Goal: Task Accomplishment & Management: Complete application form

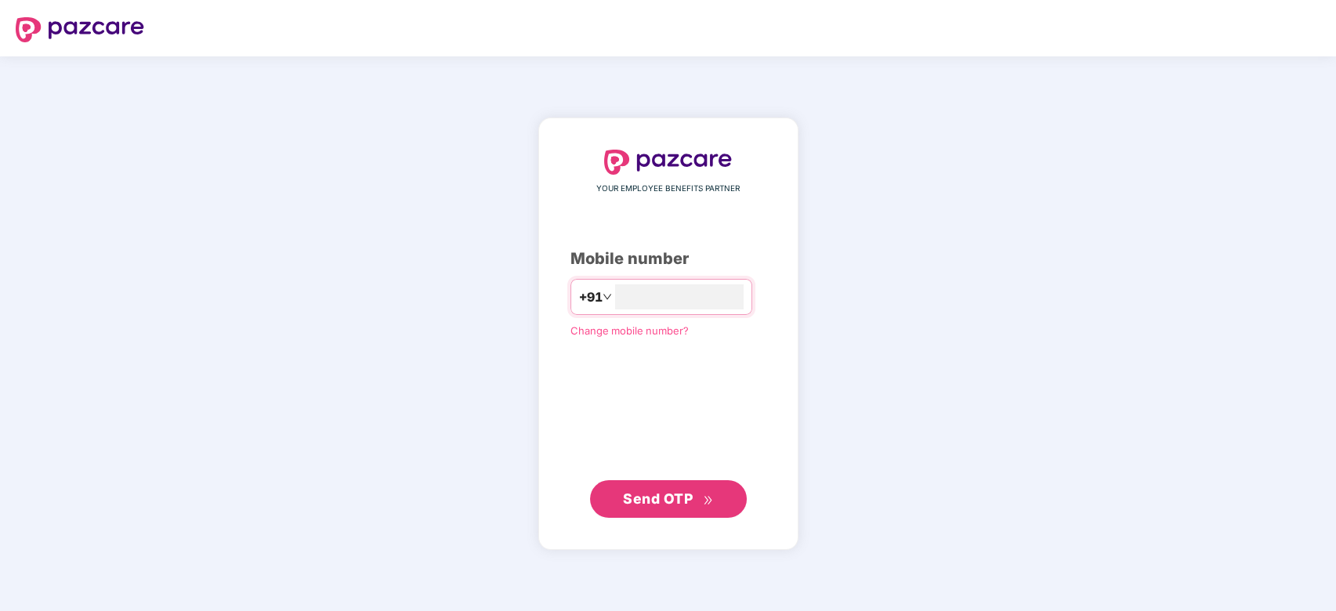
type input "**********"
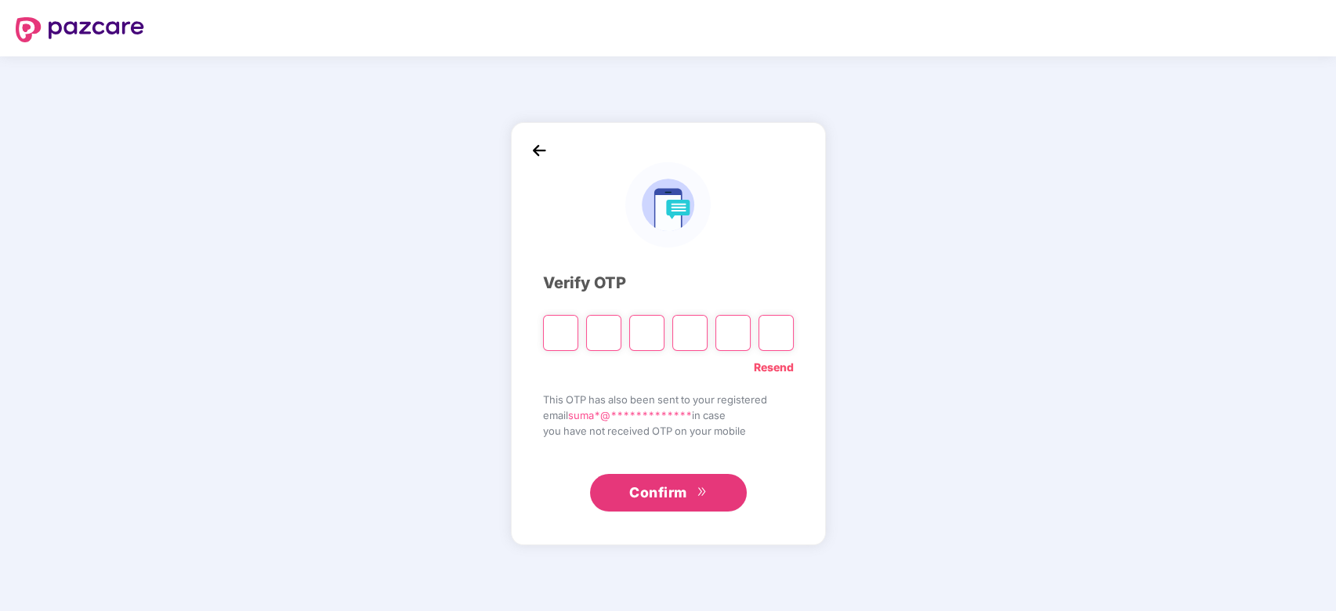
type input "*"
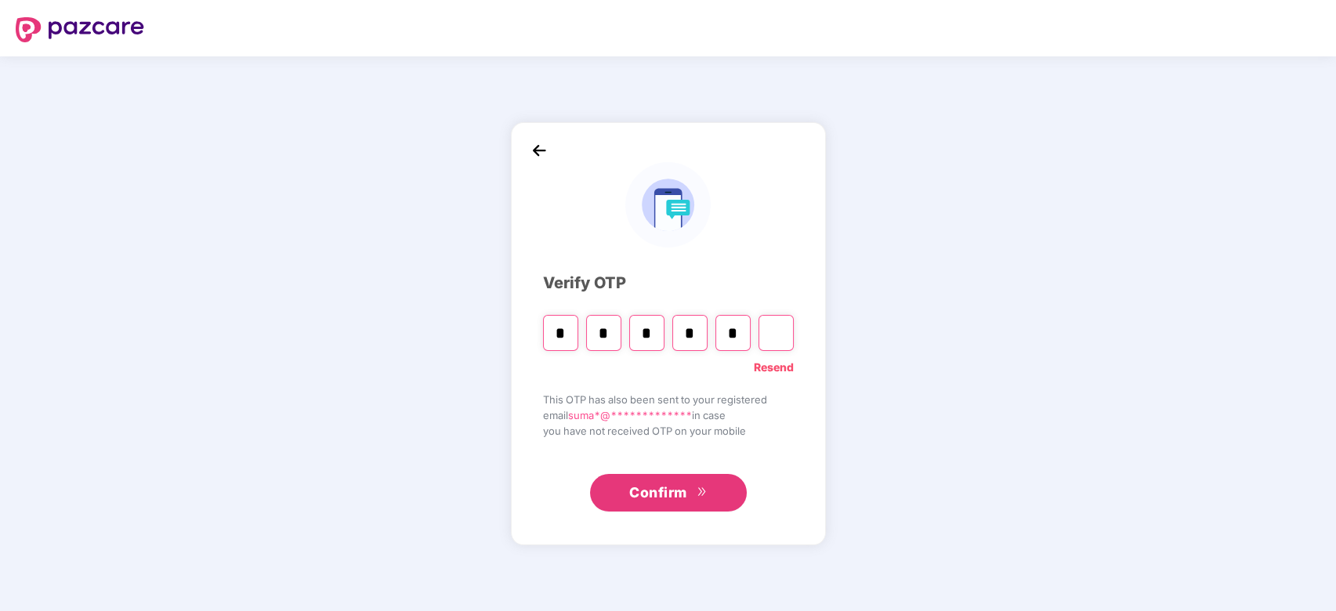
type input "*"
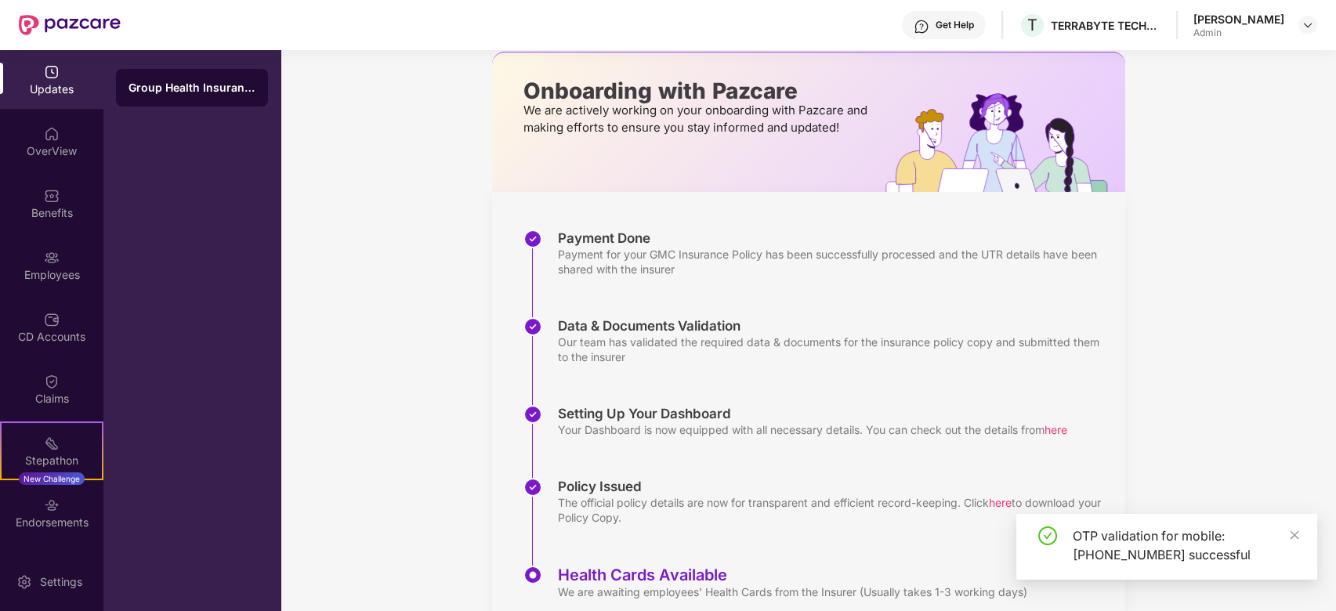
scroll to position [133, 0]
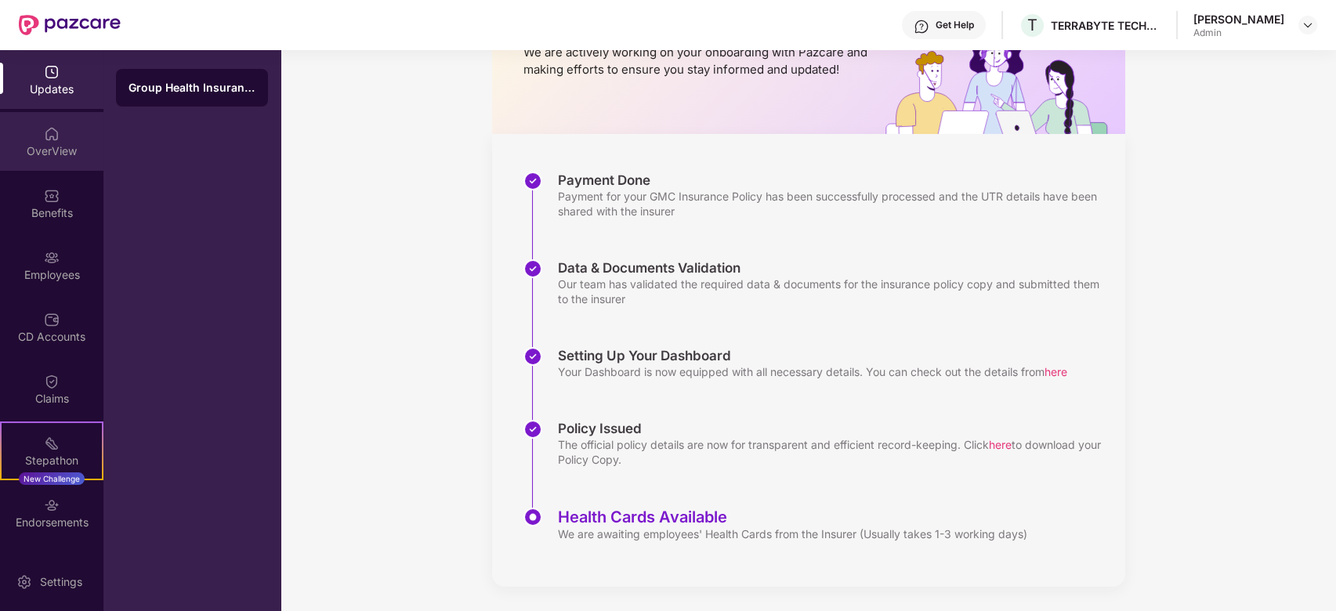
click at [85, 117] on div "OverView" at bounding box center [51, 141] width 103 height 59
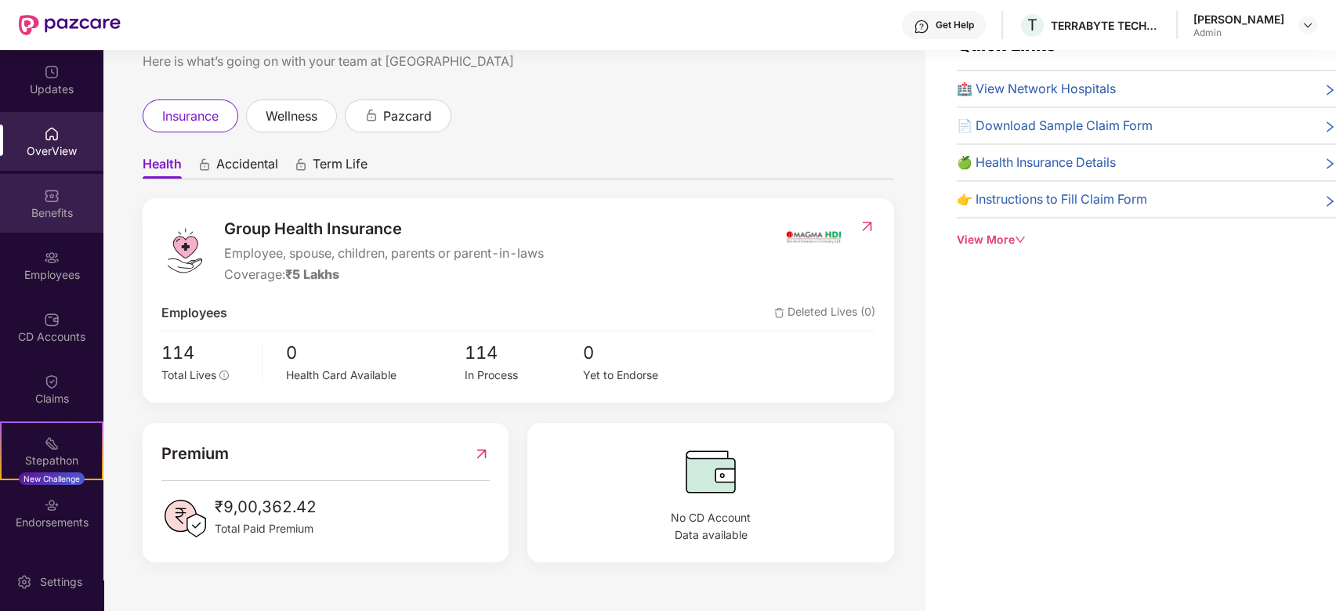
click at [48, 194] on img at bounding box center [52, 196] width 16 height 16
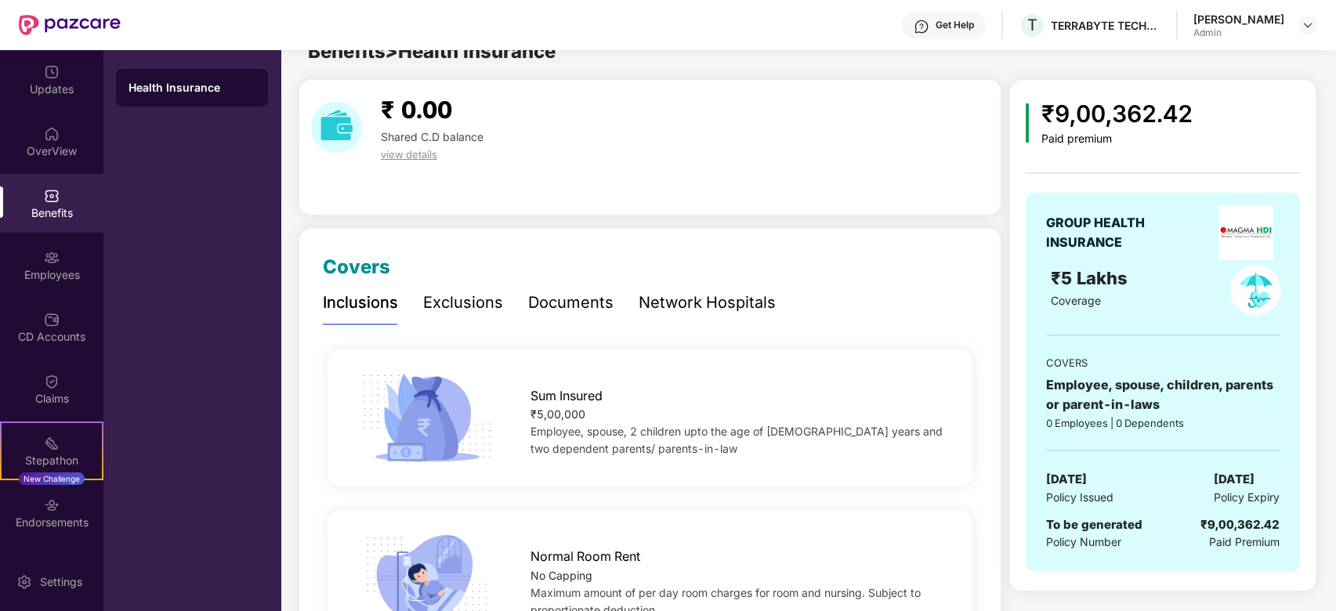
scroll to position [133, 0]
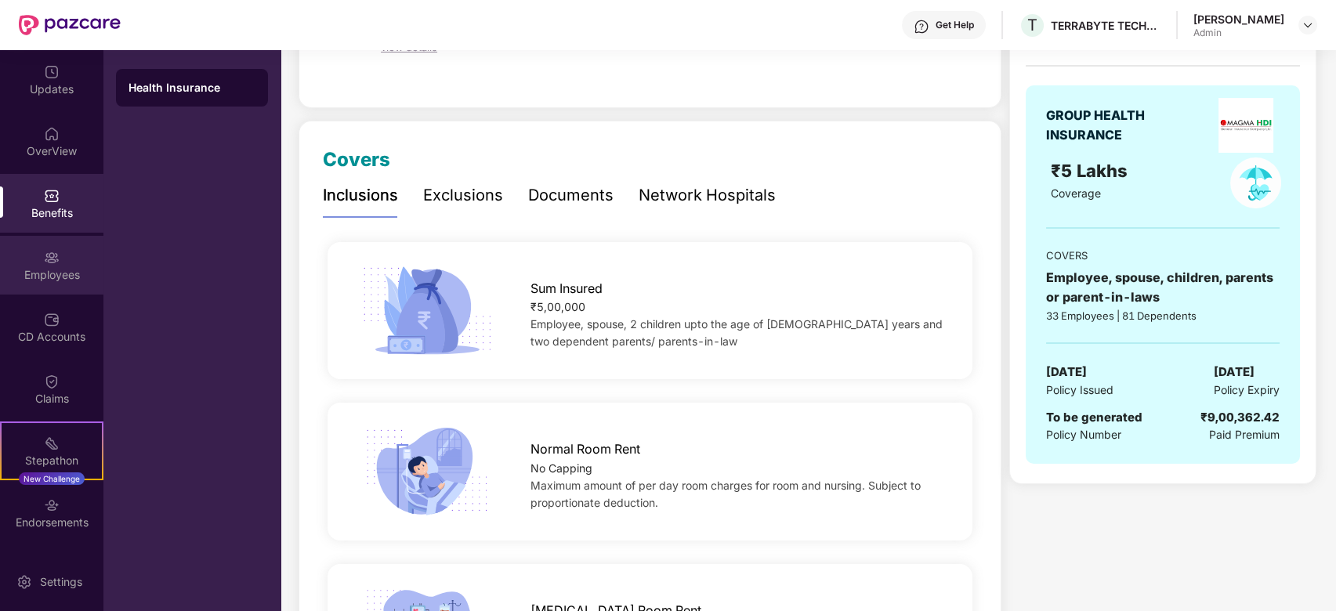
click at [72, 254] on div "Employees" at bounding box center [51, 265] width 103 height 59
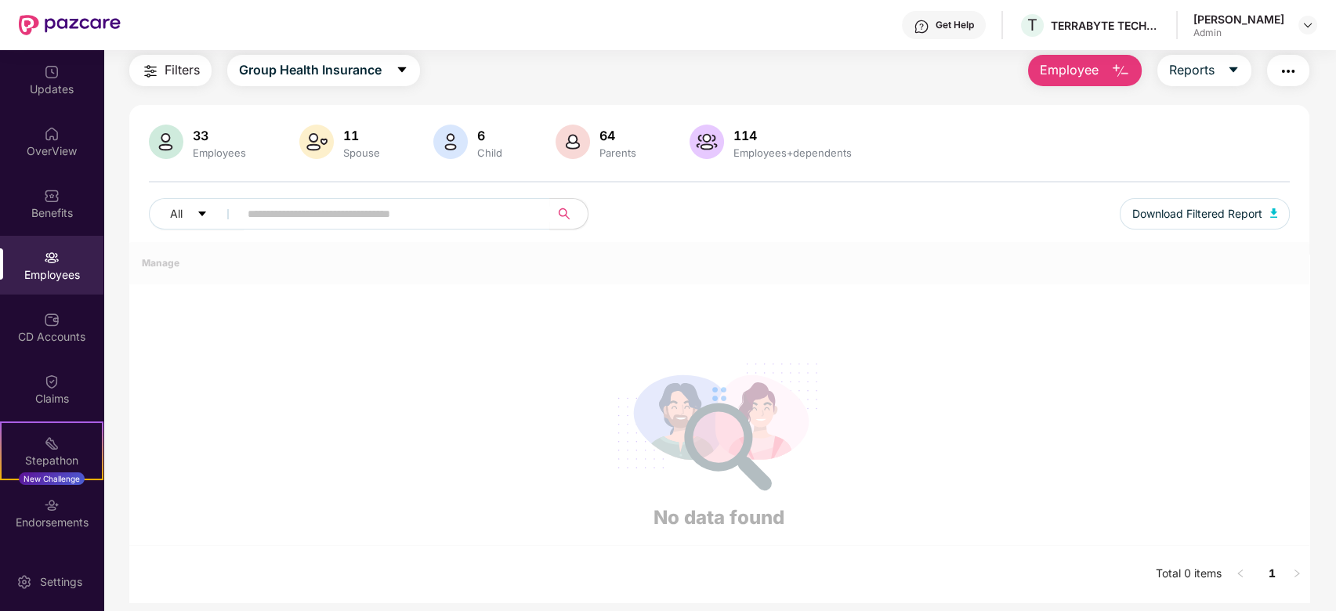
scroll to position [133, 0]
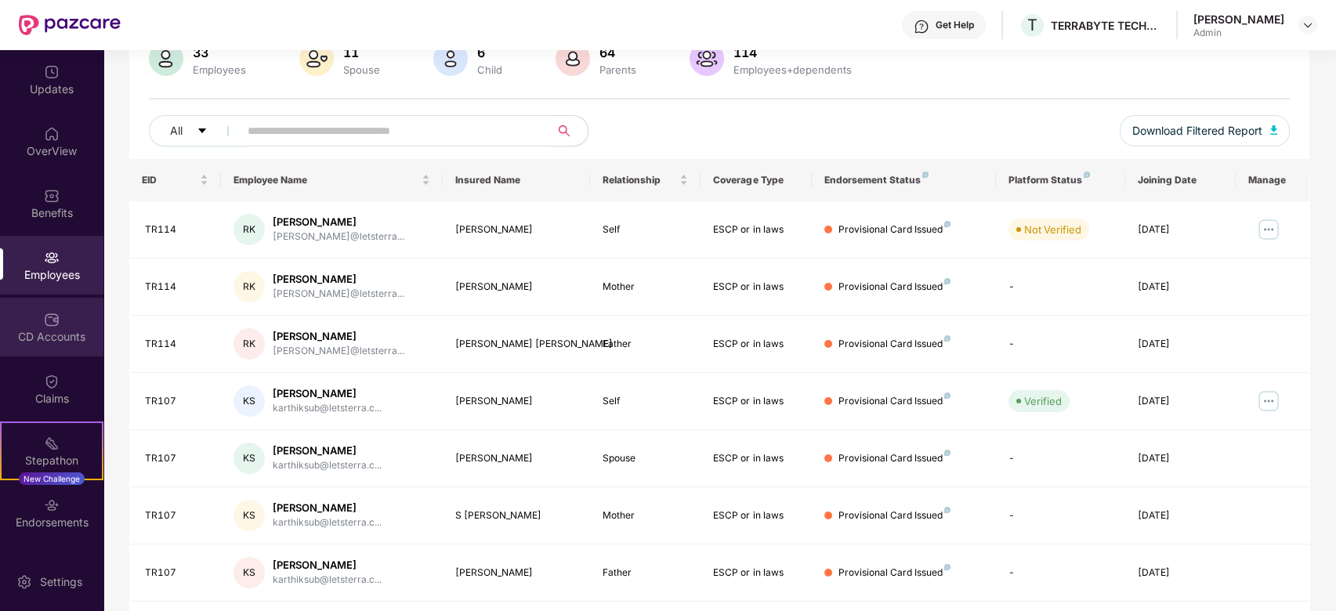
click at [69, 320] on div "CD Accounts" at bounding box center [51, 327] width 103 height 59
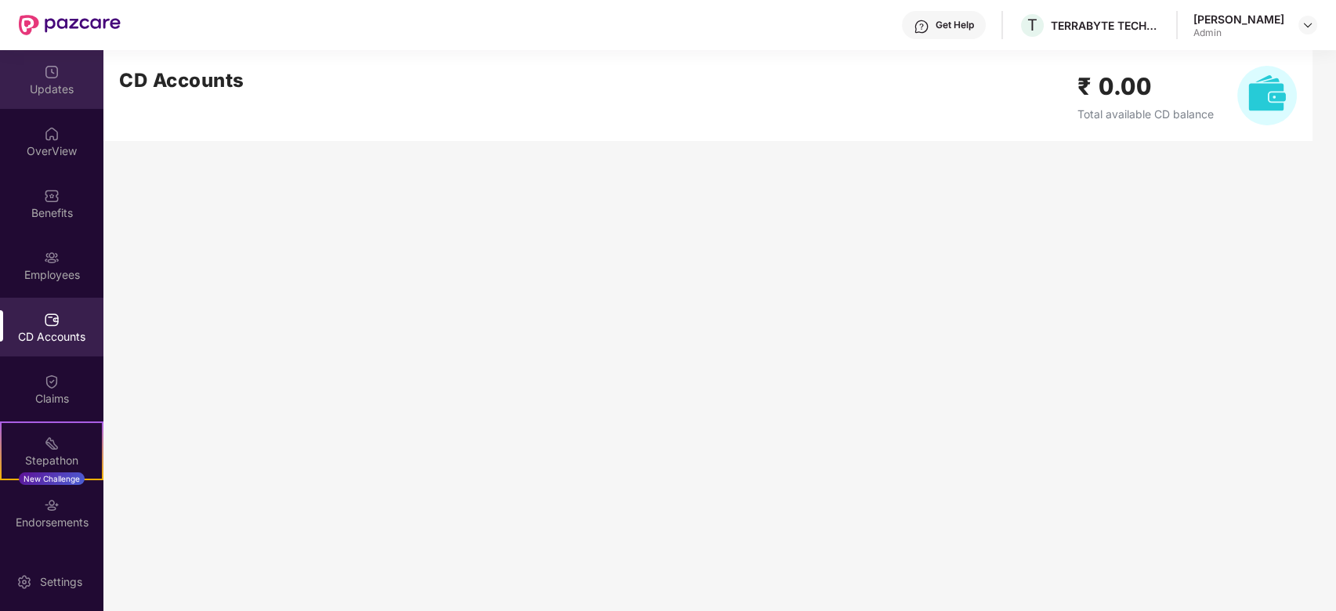
click at [64, 83] on div "Updates" at bounding box center [51, 90] width 103 height 16
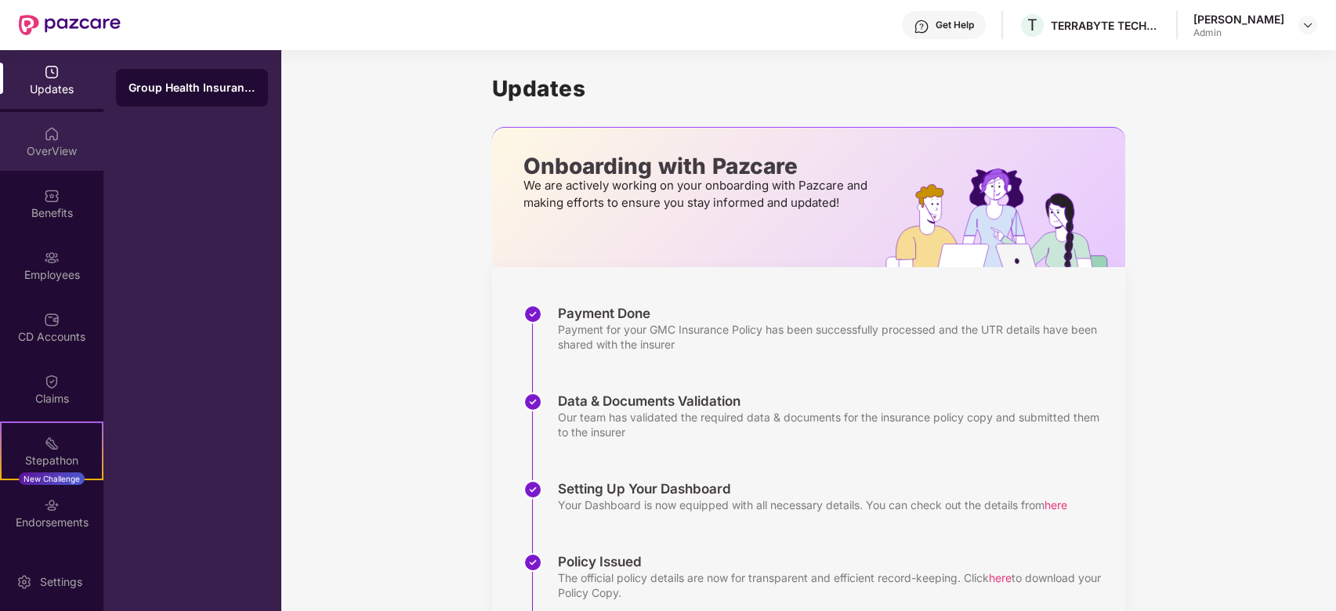
click at [60, 124] on div "OverView" at bounding box center [51, 141] width 103 height 59
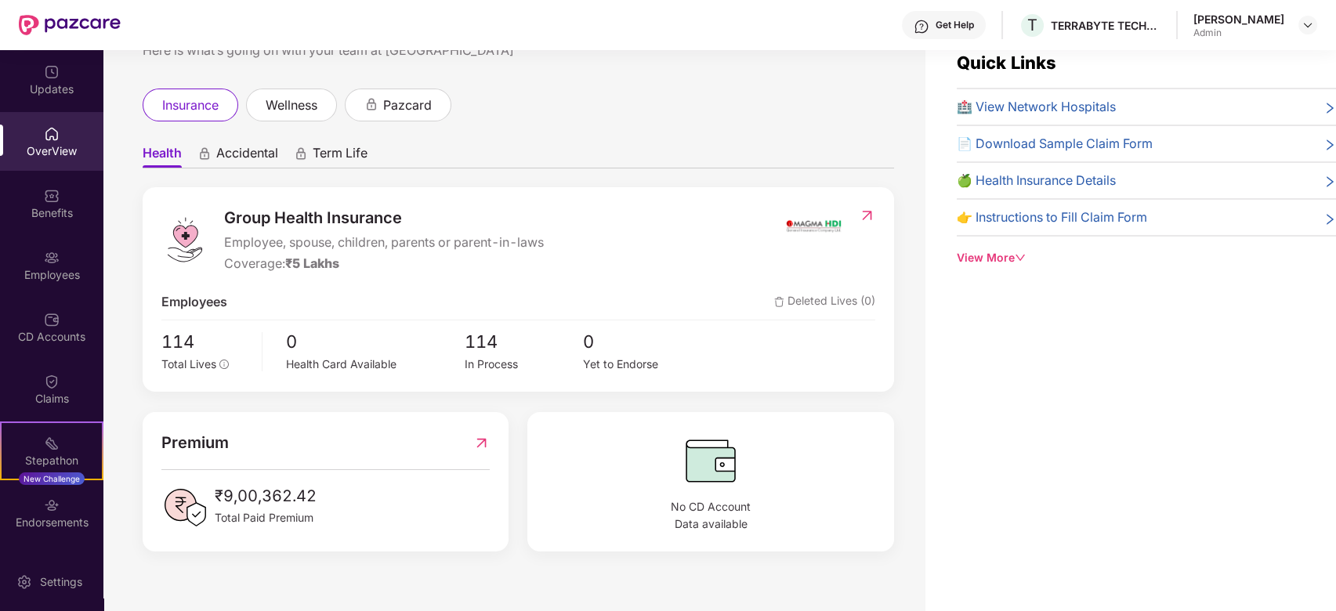
scroll to position [50, 0]
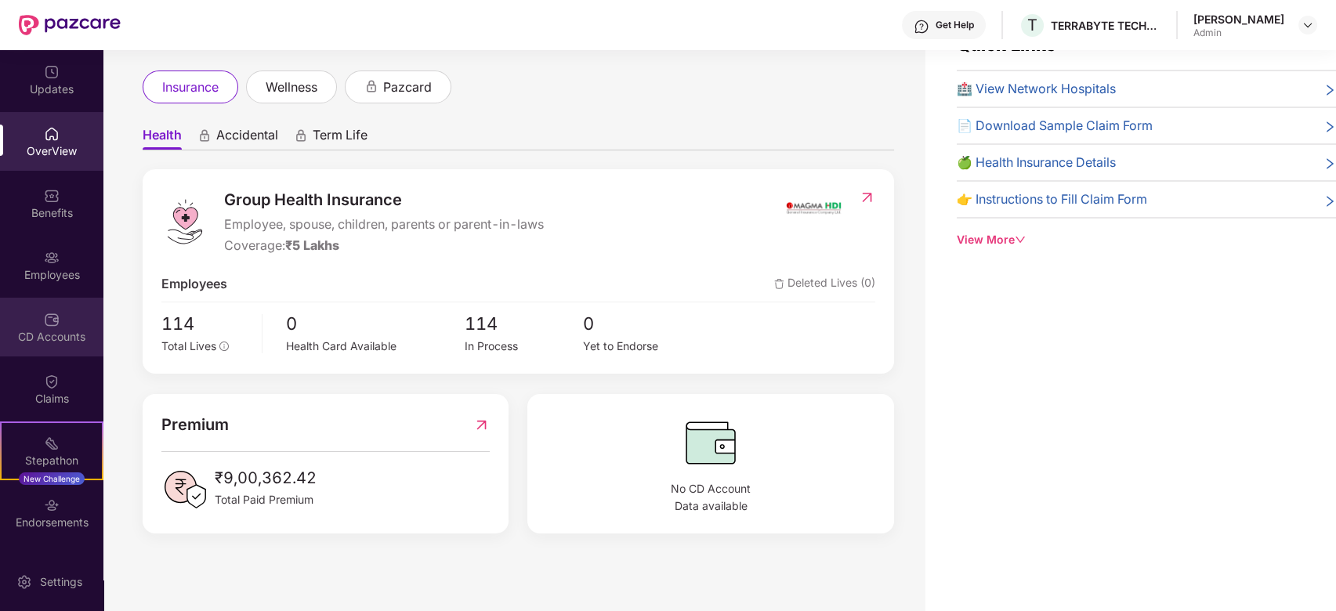
click at [56, 308] on div "CD Accounts" at bounding box center [51, 327] width 103 height 59
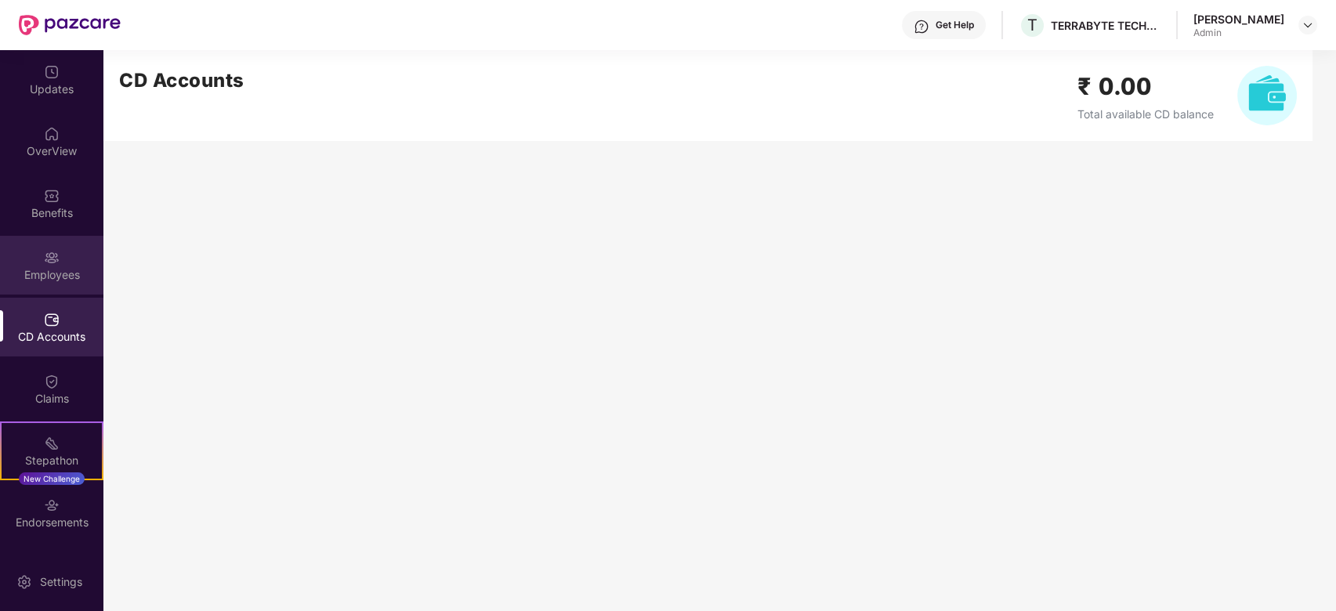
click at [38, 251] on div "Employees" at bounding box center [51, 265] width 103 height 59
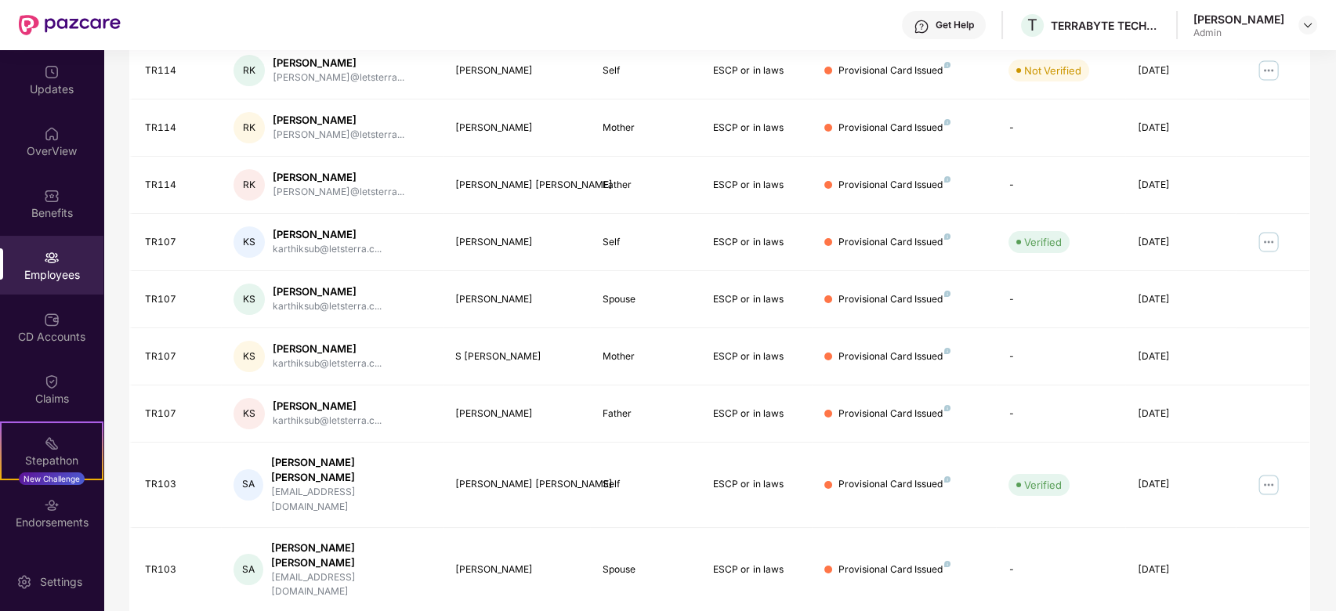
scroll to position [350, 0]
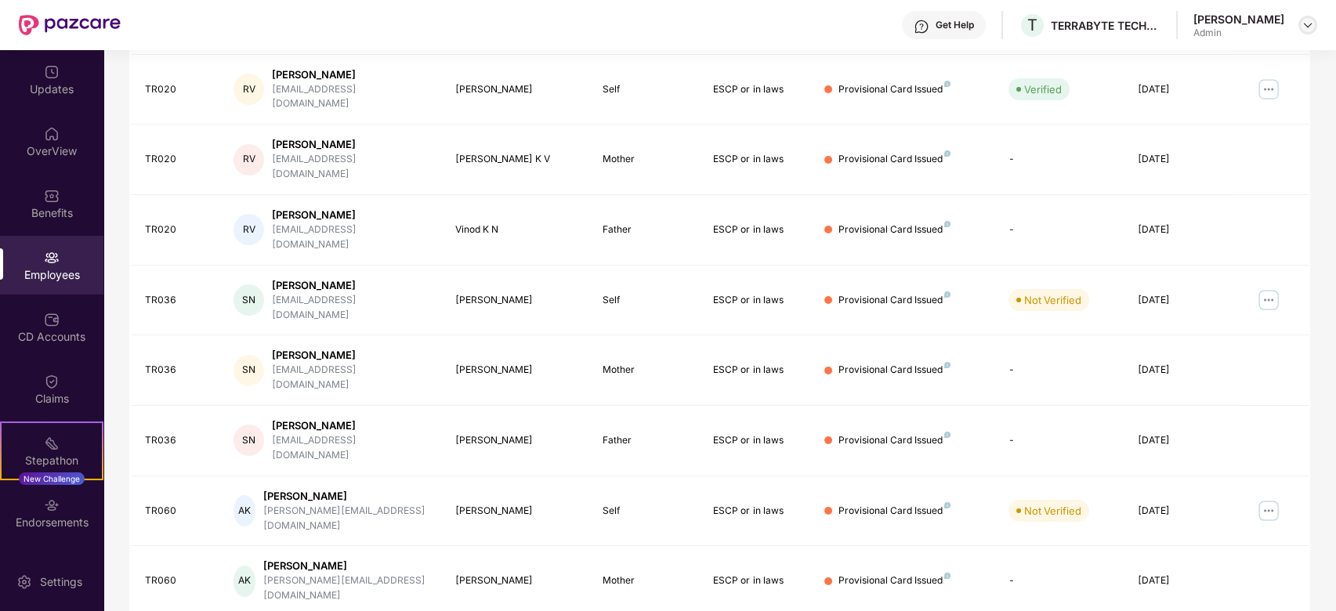
click at [1307, 25] on img at bounding box center [1308, 25] width 13 height 13
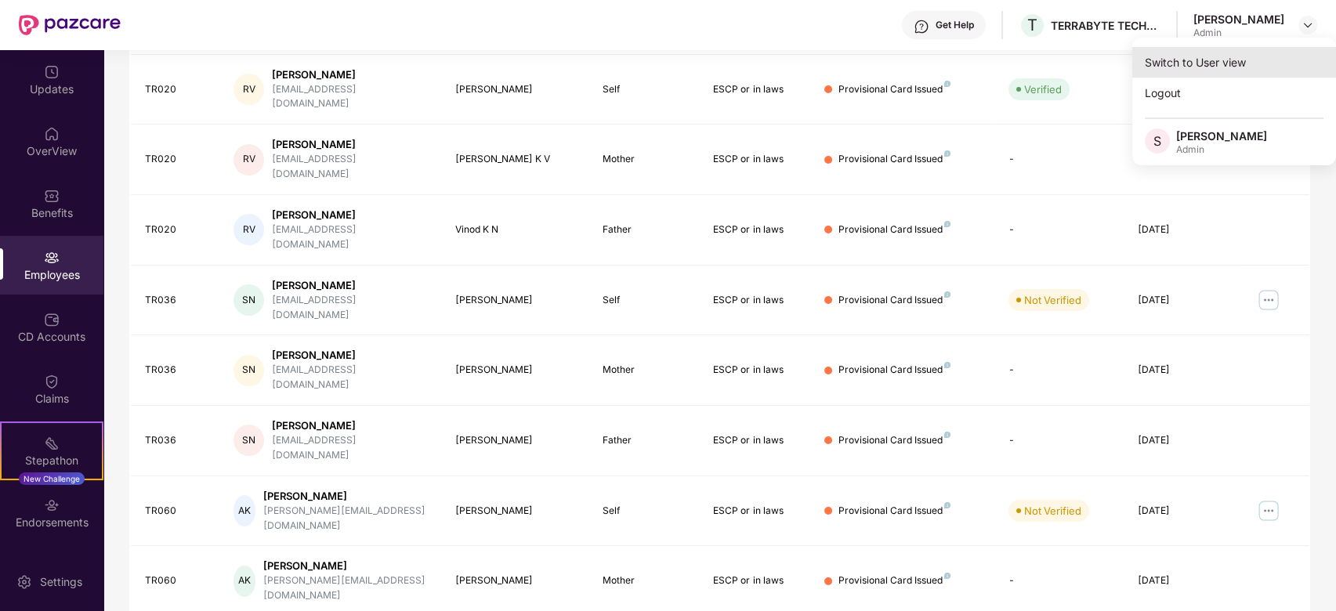
click at [1198, 60] on div "Switch to User view" at bounding box center [1235, 62] width 204 height 31
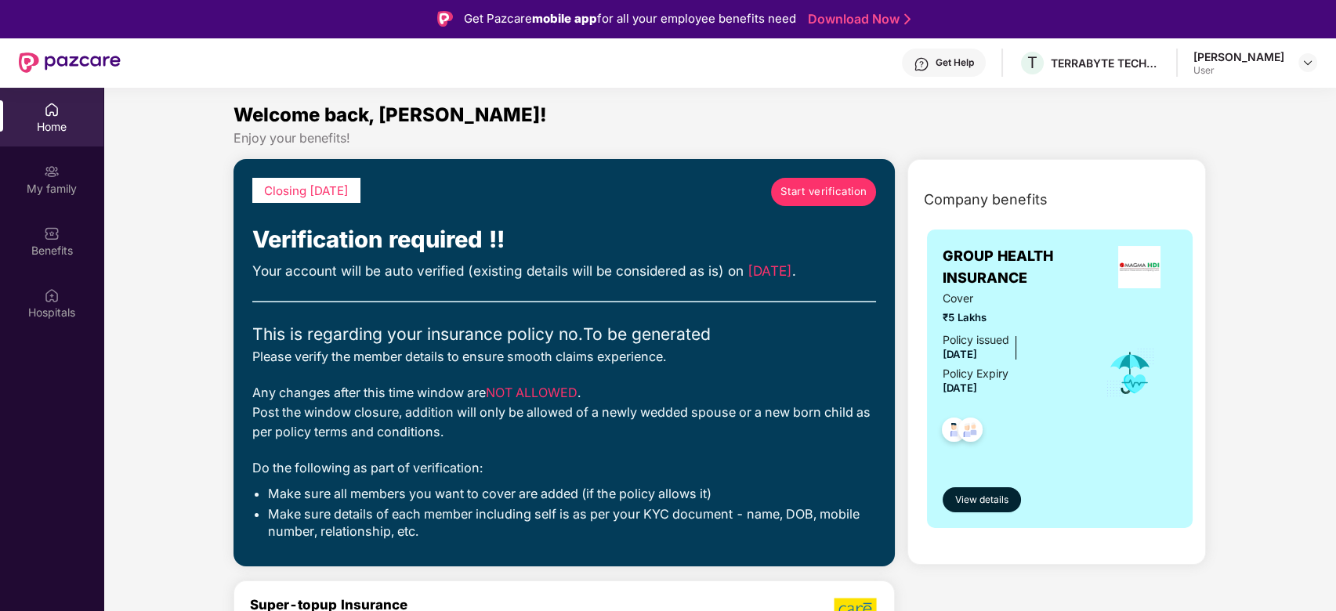
click at [785, 190] on span "Start verification" at bounding box center [824, 191] width 87 height 16
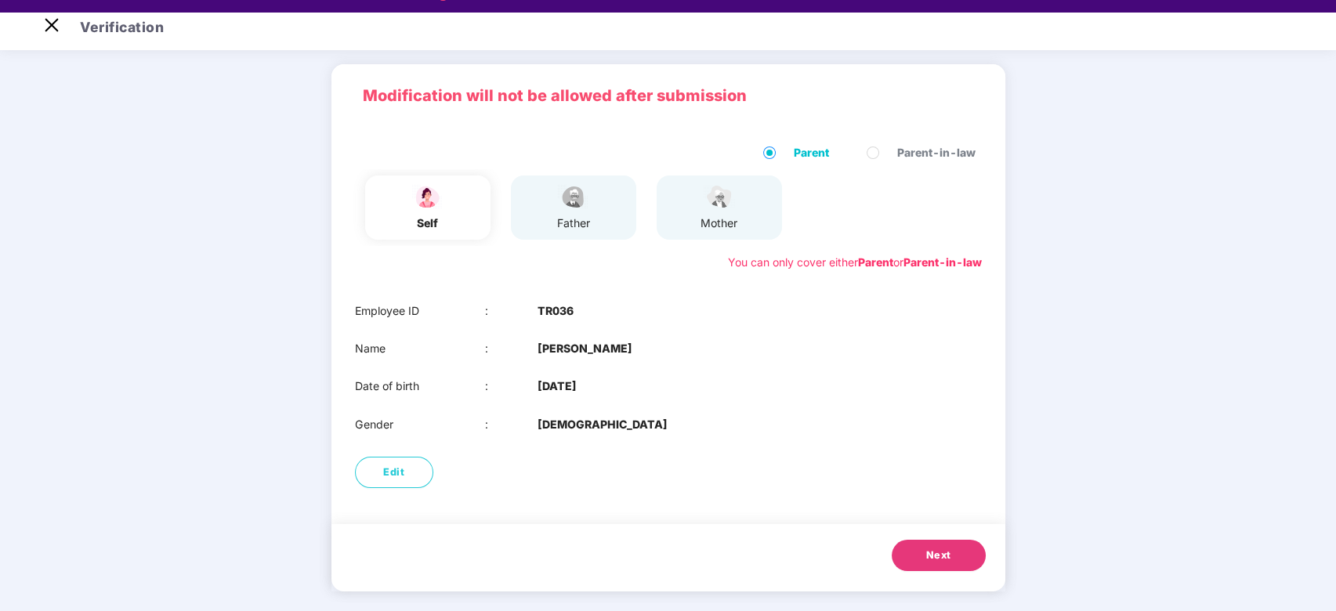
scroll to position [38, 0]
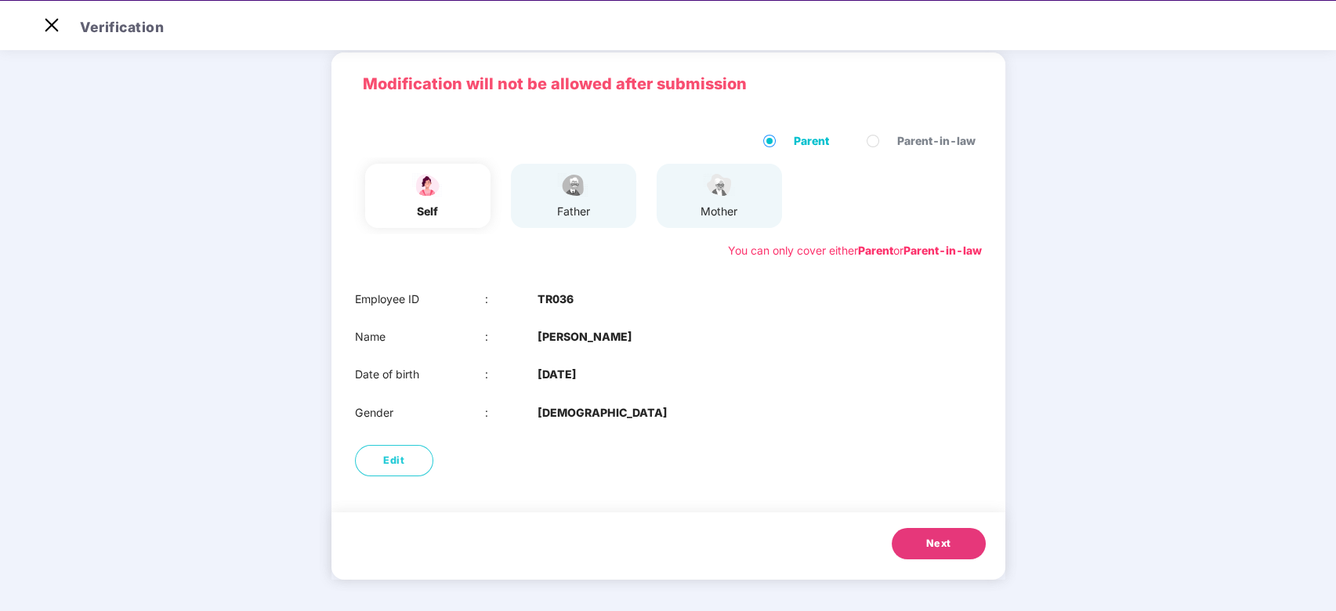
click at [963, 543] on button "Next" at bounding box center [939, 543] width 94 height 31
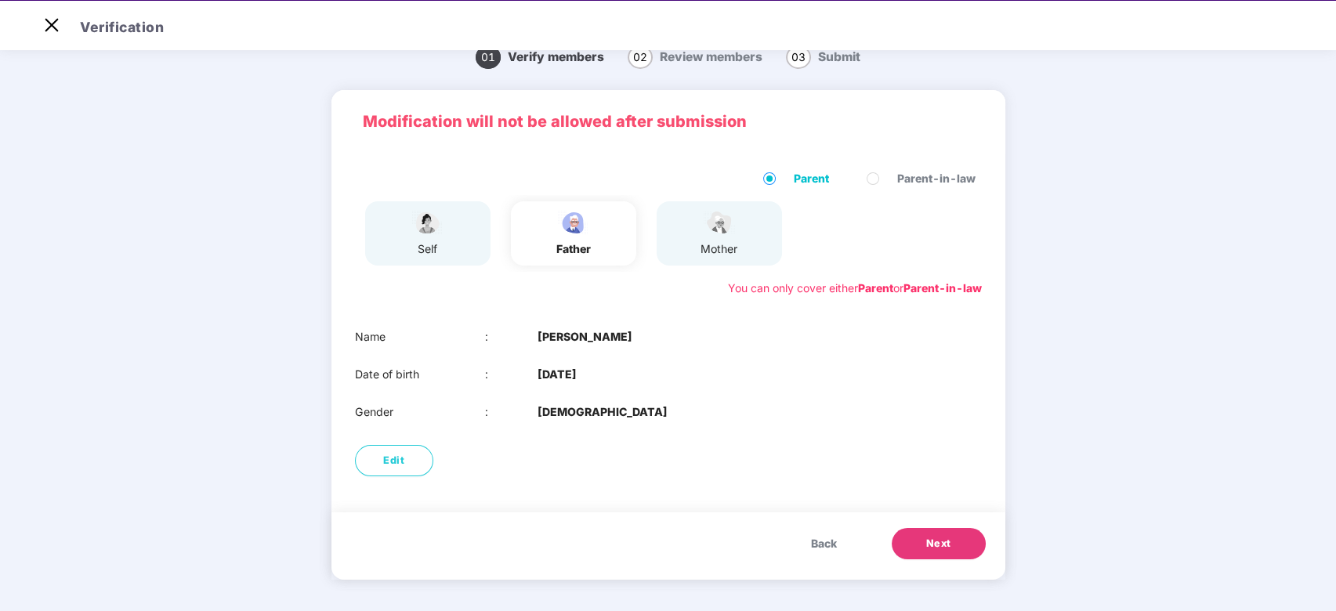
click at [963, 542] on button "Next" at bounding box center [939, 543] width 94 height 31
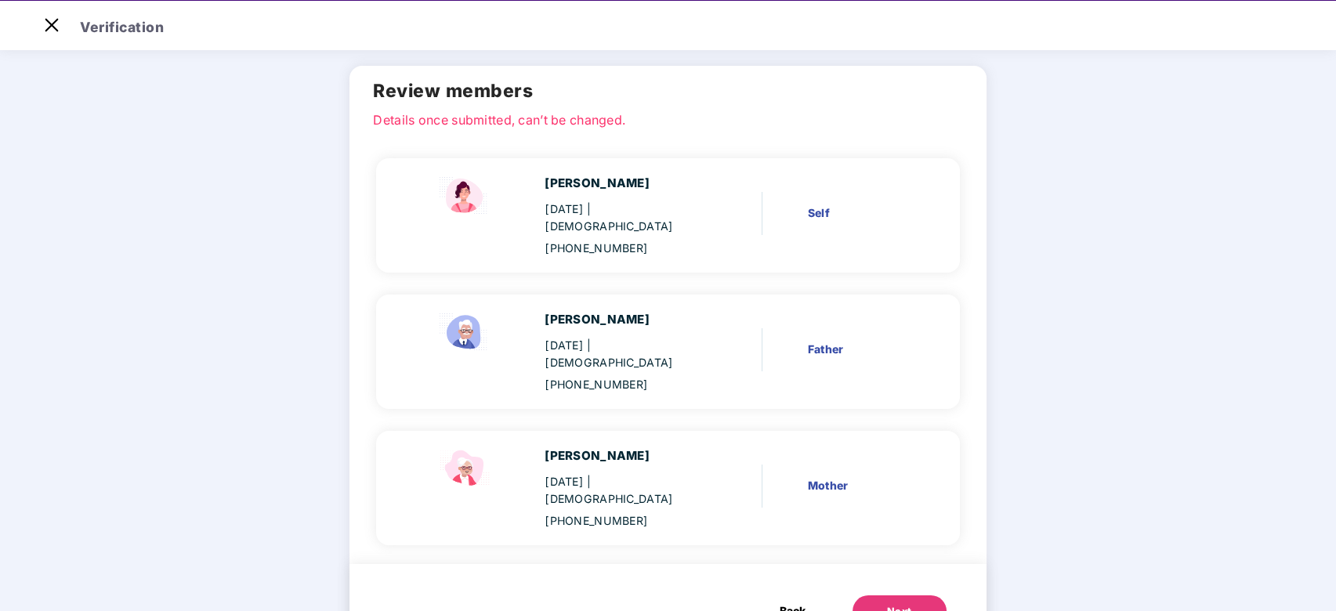
scroll to position [64, 0]
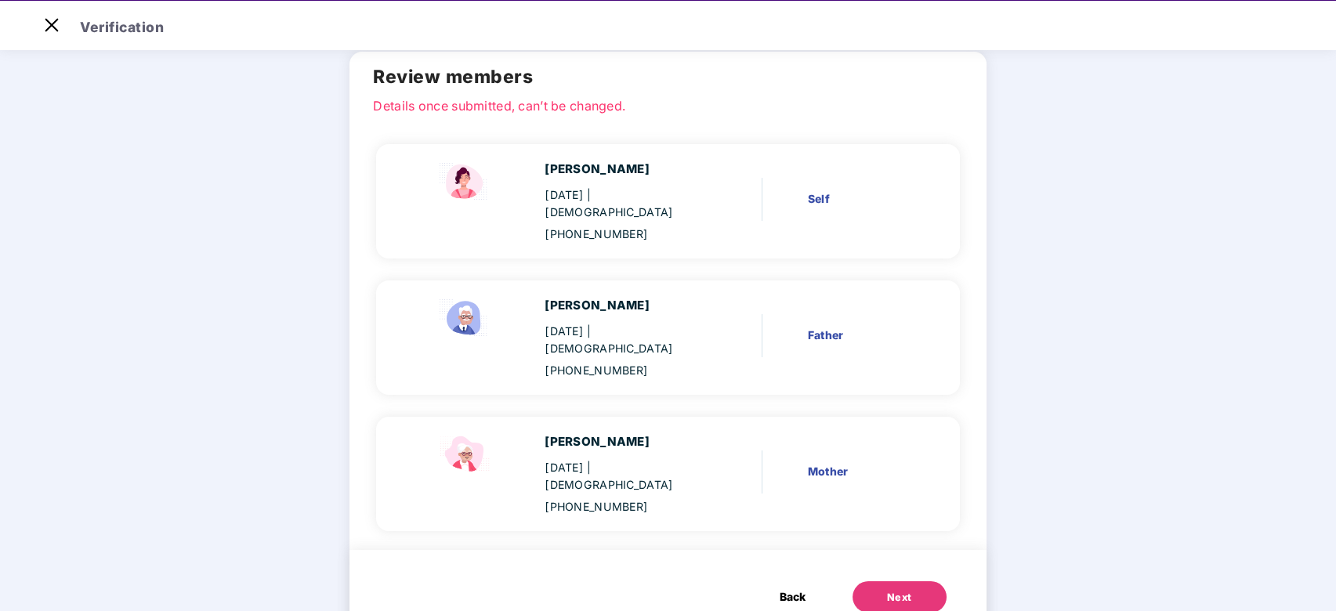
click at [910, 582] on button "Next" at bounding box center [900, 597] width 94 height 31
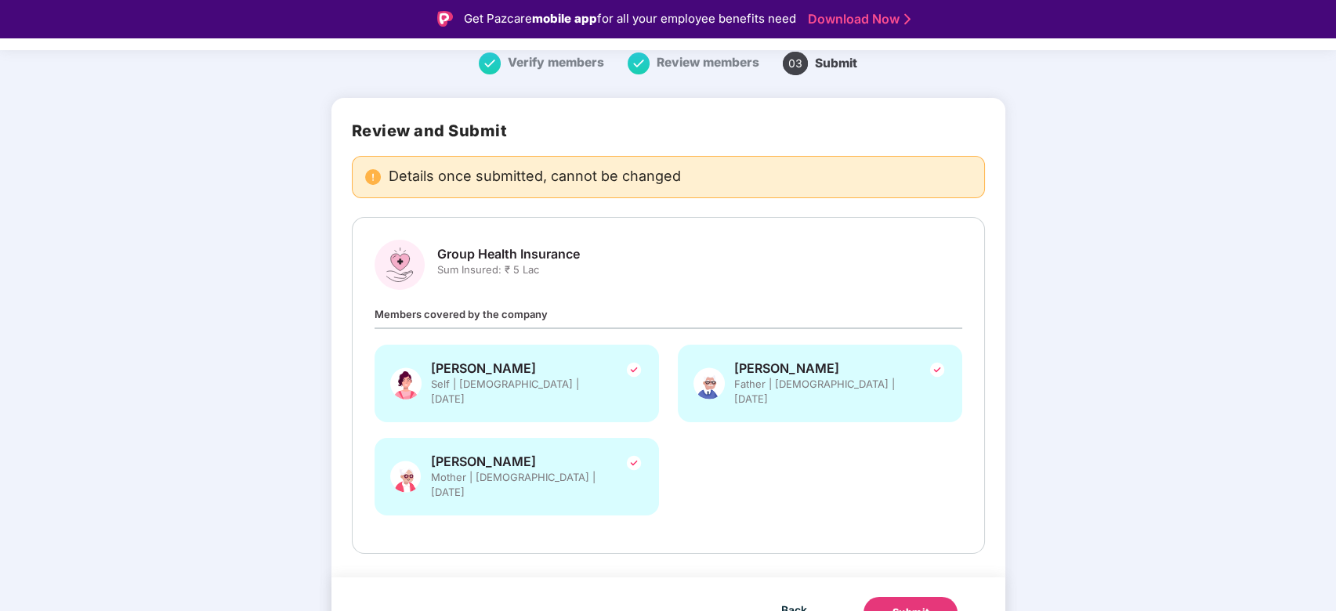
scroll to position [38, 0]
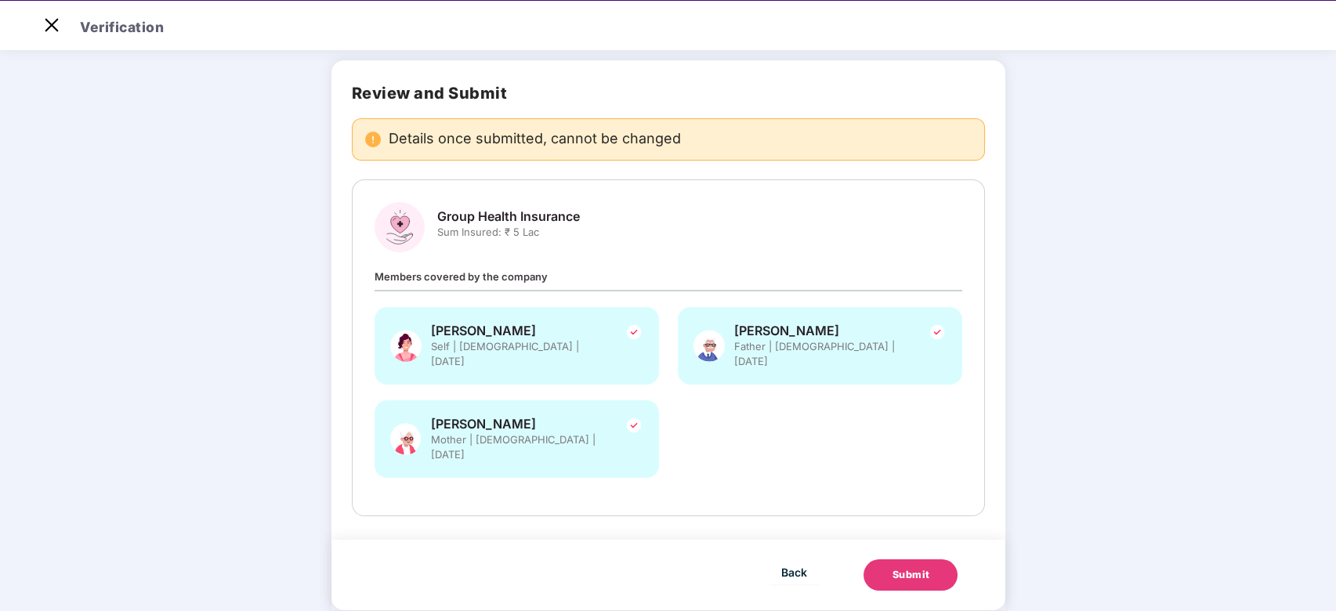
click at [916, 560] on button "Submit" at bounding box center [911, 575] width 94 height 31
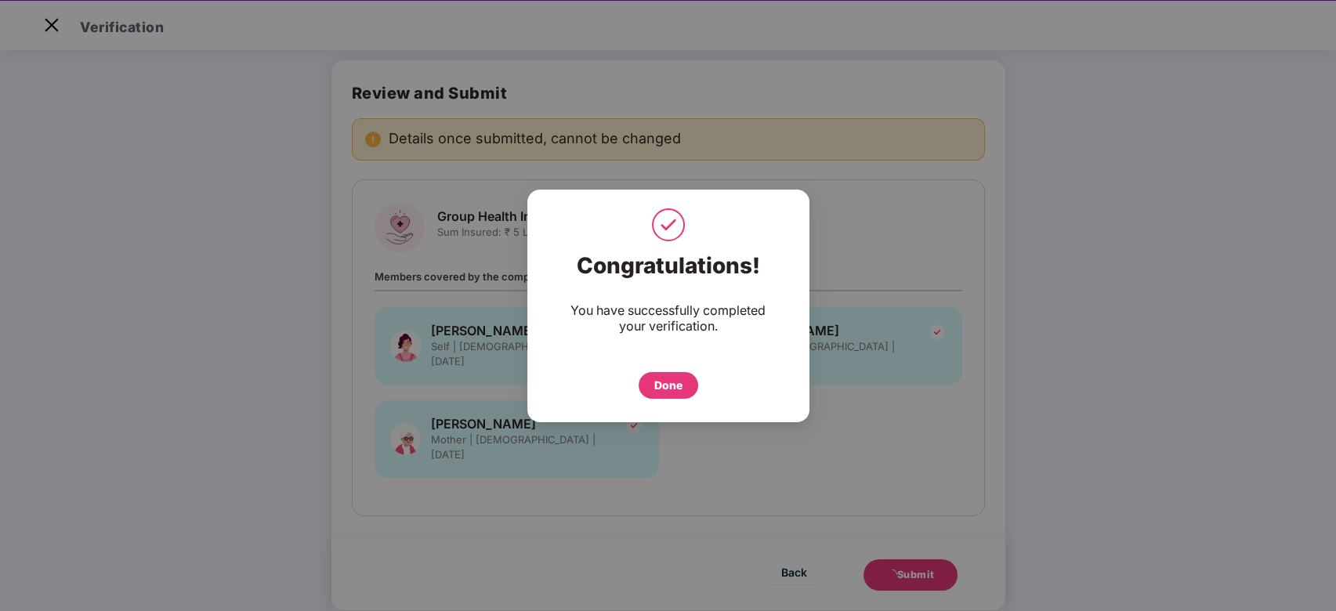
click at [677, 393] on div "Done" at bounding box center [669, 385] width 60 height 27
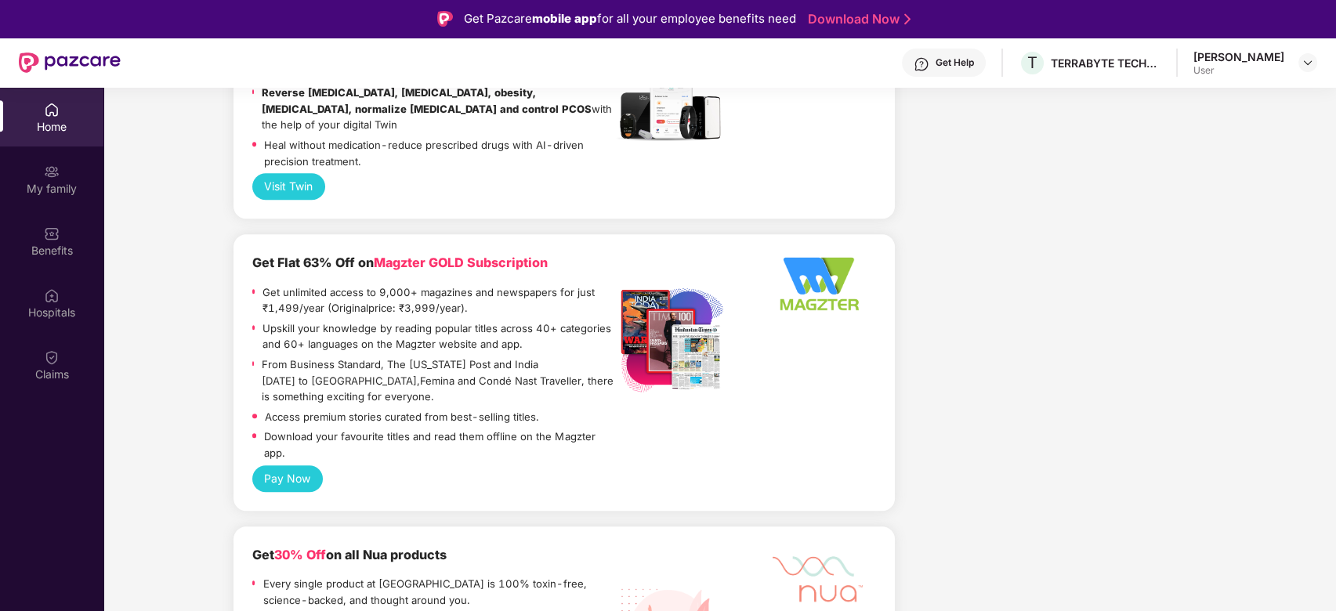
scroll to position [3135, 0]
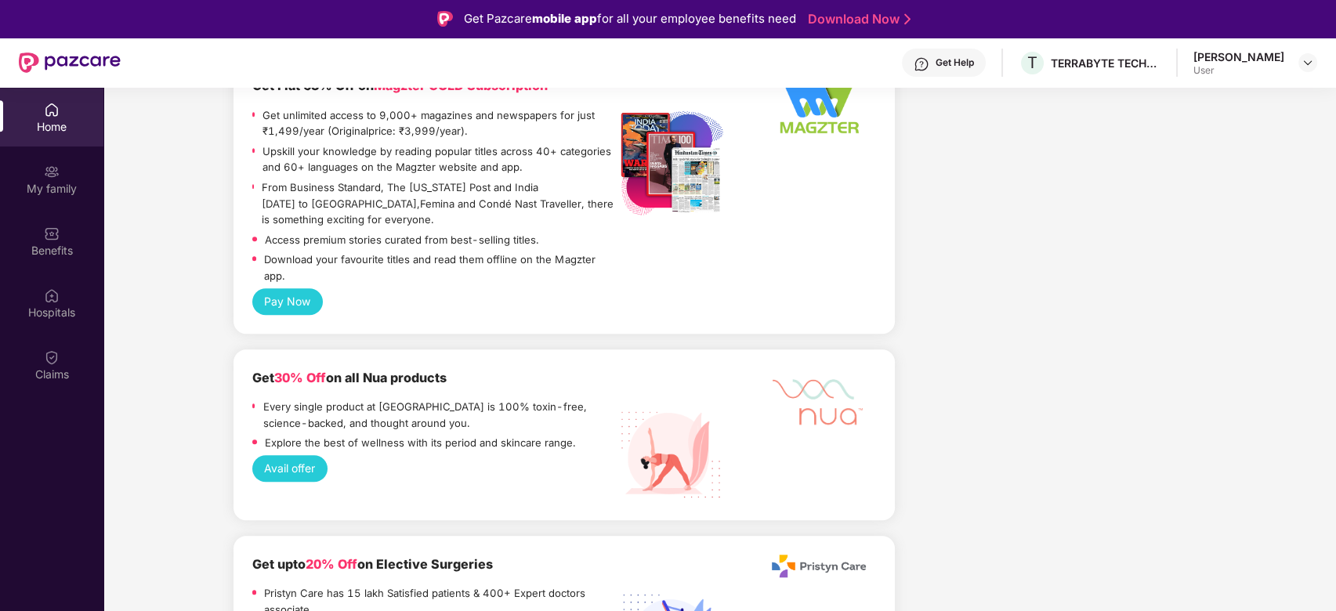
click at [303, 455] on button "Avail offer" at bounding box center [290, 468] width 76 height 27
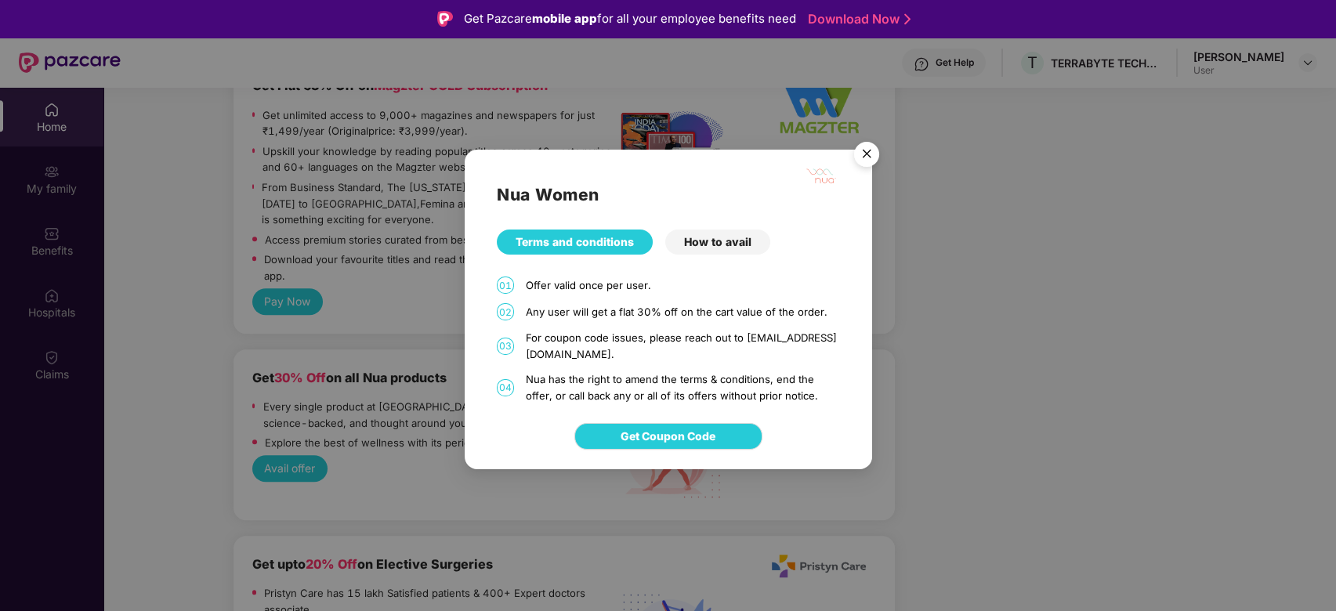
click at [697, 245] on div "How to avail" at bounding box center [717, 242] width 105 height 25
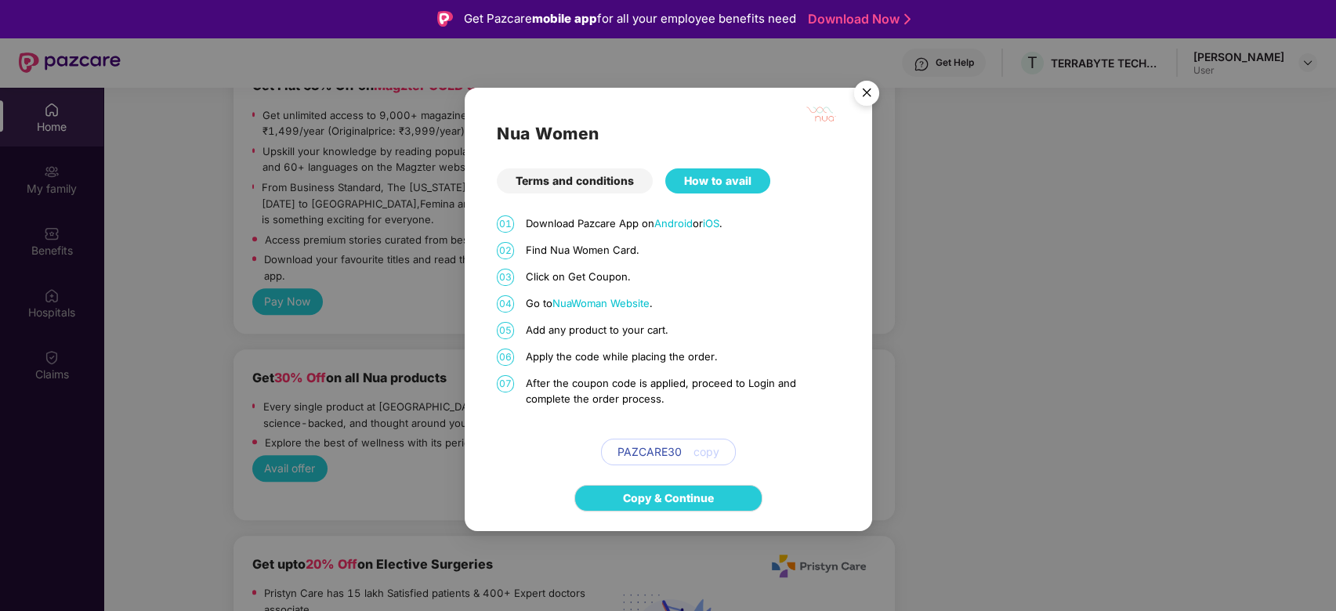
click at [859, 97] on img "Close" at bounding box center [867, 96] width 44 height 44
